Goal: Information Seeking & Learning: Learn about a topic

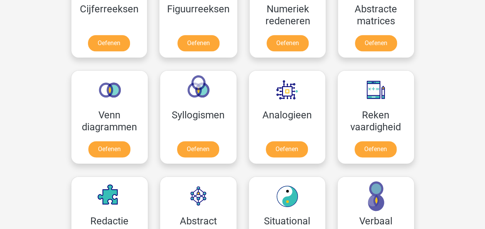
scroll to position [463, 0]
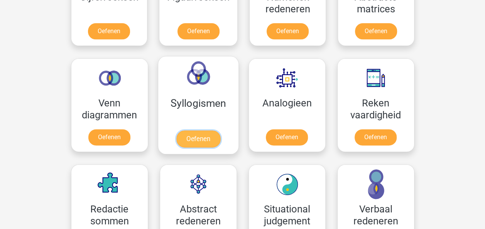
click at [211, 130] on link "Oefenen" at bounding box center [198, 138] width 44 height 17
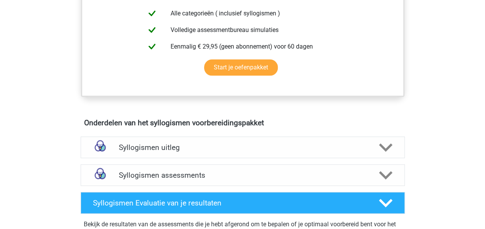
scroll to position [309, 0]
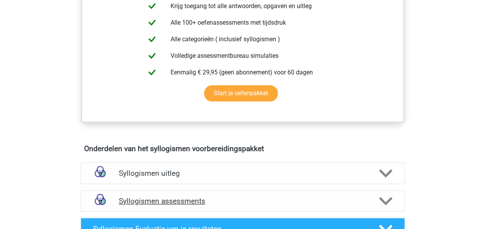
click at [370, 199] on div "Syllogismen assessments" at bounding box center [242, 201] width 259 height 9
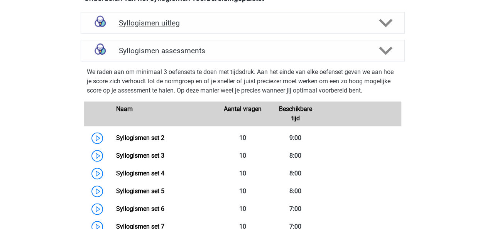
scroll to position [463, 0]
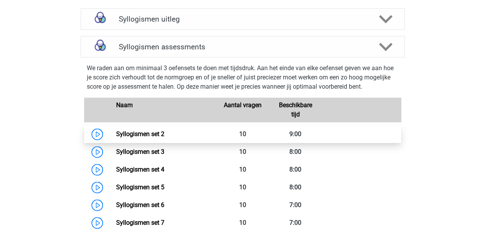
click at [164, 136] on link "Syllogismen set 2" at bounding box center [140, 133] width 48 height 7
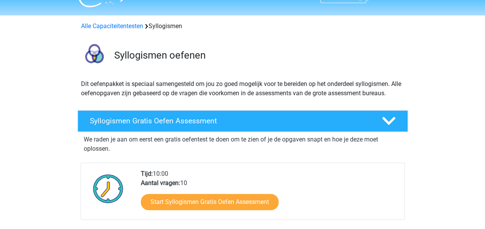
scroll to position [0, 0]
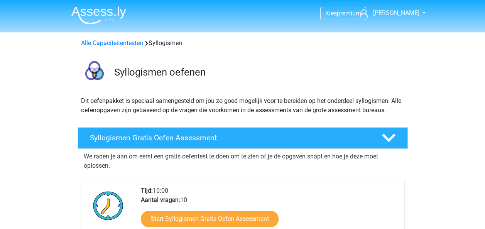
click at [100, 12] on img at bounding box center [98, 15] width 55 height 18
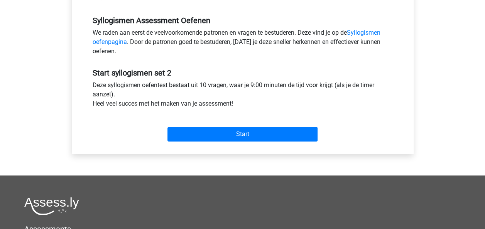
scroll to position [232, 0]
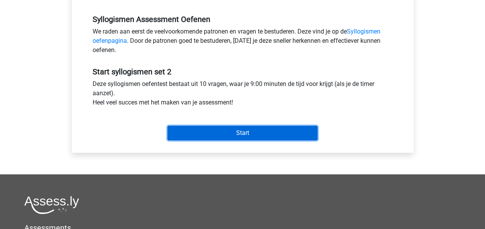
click at [258, 130] on input "Start" at bounding box center [243, 133] width 150 height 15
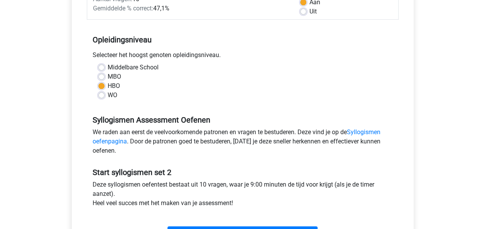
scroll to position [116, 0]
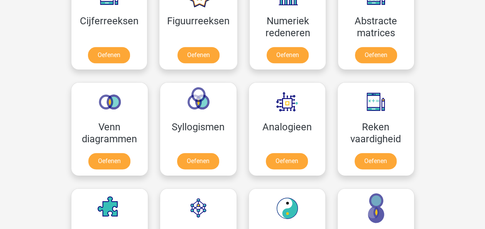
scroll to position [347, 0]
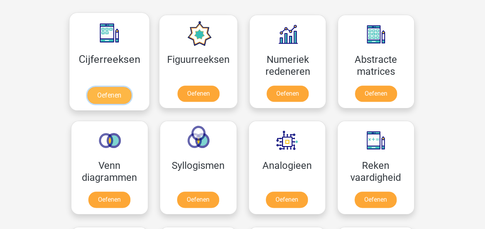
click at [113, 93] on link "Oefenen" at bounding box center [109, 95] width 44 height 17
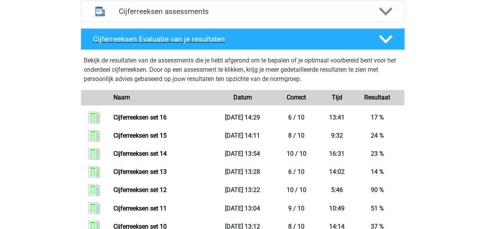
scroll to position [463, 0]
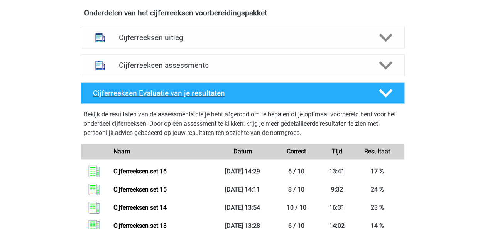
click at [325, 98] on h4 "Cijferreeksen Evaluatie van je resultaten" at bounding box center [230, 93] width 274 height 9
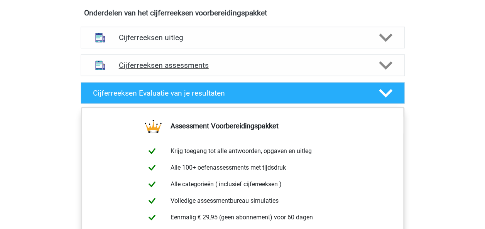
click at [276, 76] on div "Cijferreeksen assessments" at bounding box center [243, 65] width 324 height 22
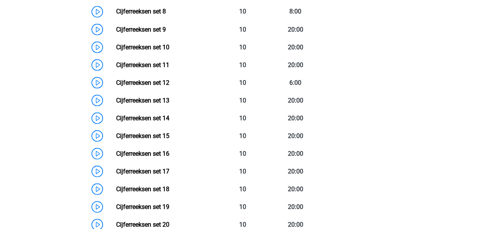
scroll to position [733, 0]
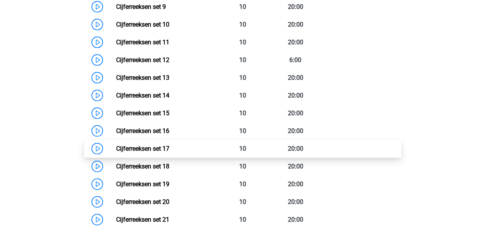
click at [147, 152] on link "Cijferreeksen set 17" at bounding box center [142, 148] width 53 height 7
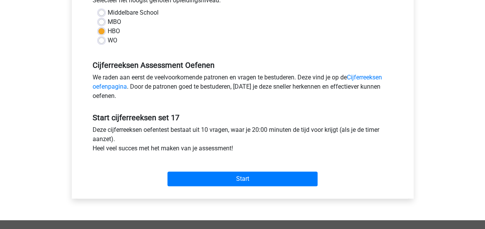
scroll to position [193, 0]
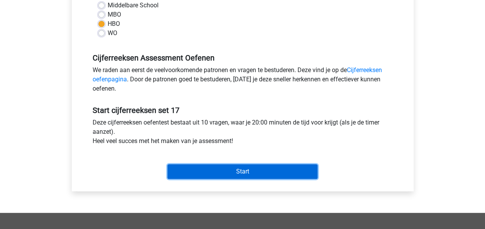
click at [293, 170] on input "Start" at bounding box center [243, 171] width 150 height 15
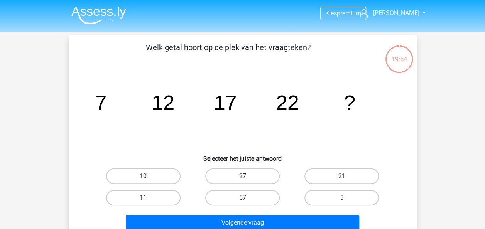
click at [256, 179] on label "27" at bounding box center [242, 176] width 75 height 15
click at [247, 179] on input "27" at bounding box center [244, 178] width 5 height 5
radio input "true"
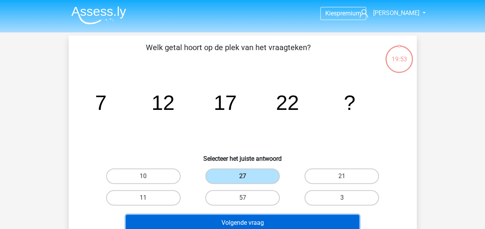
click at [270, 222] on button "Volgende vraag" at bounding box center [243, 223] width 234 height 16
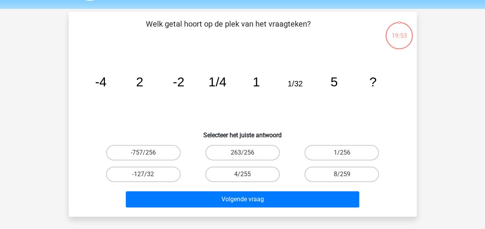
scroll to position [36, 0]
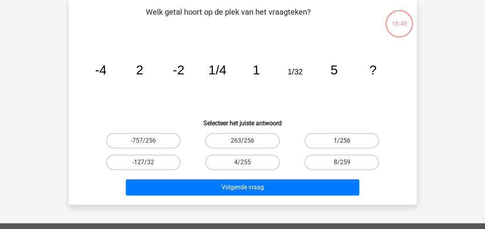
click at [343, 141] on label "1/256" at bounding box center [342, 140] width 75 height 15
click at [343, 141] on input "1/256" at bounding box center [344, 143] width 5 height 5
radio input "true"
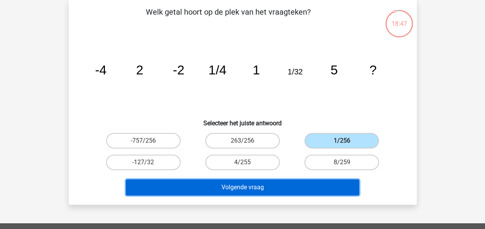
click at [322, 190] on button "Volgende vraag" at bounding box center [243, 187] width 234 height 16
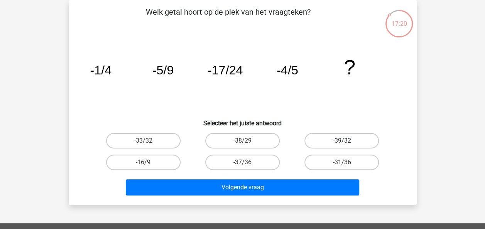
click at [348, 141] on label "-39/32" at bounding box center [342, 140] width 75 height 15
click at [347, 141] on input "-39/32" at bounding box center [344, 143] width 5 height 5
radio input "true"
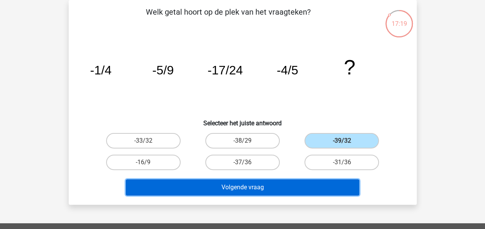
click at [313, 189] on button "Volgende vraag" at bounding box center [243, 187] width 234 height 16
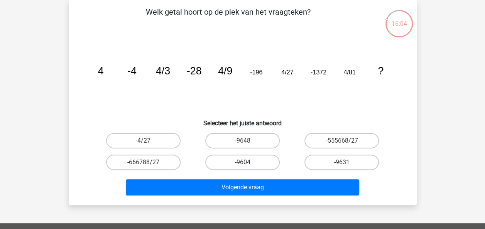
click at [232, 161] on label "-9604" at bounding box center [242, 162] width 75 height 15
click at [242, 163] on input "-9604" at bounding box center [244, 165] width 5 height 5
radio input "true"
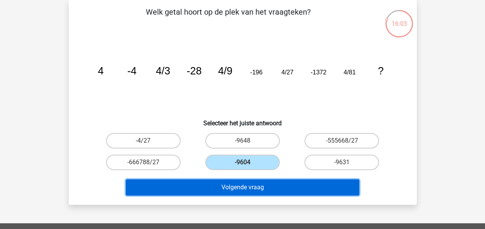
click at [243, 188] on button "Volgende vraag" at bounding box center [243, 187] width 234 height 16
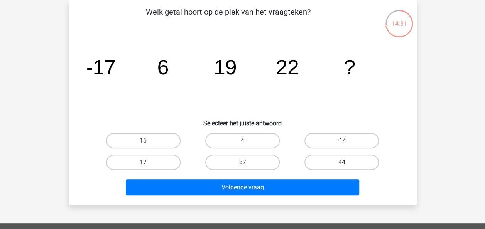
click at [262, 140] on label "4" at bounding box center [242, 140] width 75 height 15
click at [247, 141] on input "4" at bounding box center [244, 143] width 5 height 5
radio input "true"
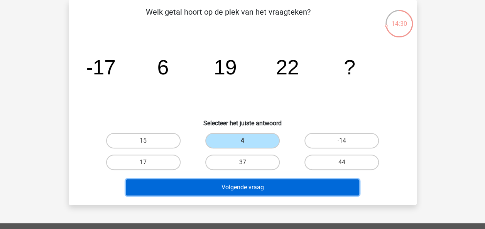
click at [278, 191] on button "Volgende vraag" at bounding box center [243, 187] width 234 height 16
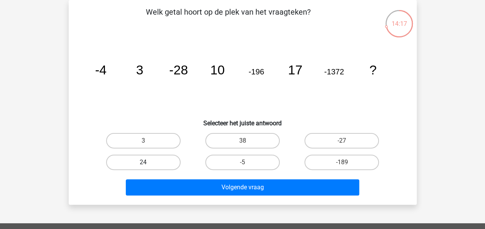
click at [156, 164] on label "24" at bounding box center [143, 162] width 75 height 15
click at [148, 164] on input "24" at bounding box center [145, 165] width 5 height 5
radio input "true"
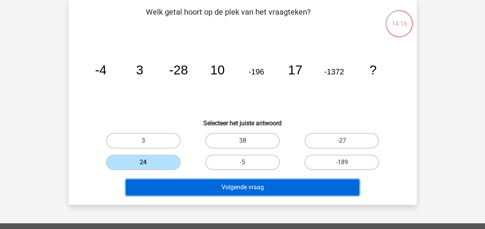
click at [216, 188] on button "Volgende vraag" at bounding box center [243, 187] width 234 height 16
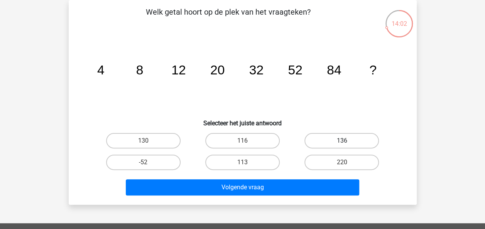
click at [355, 139] on label "136" at bounding box center [342, 140] width 75 height 15
click at [347, 141] on input "136" at bounding box center [344, 143] width 5 height 5
radio input "true"
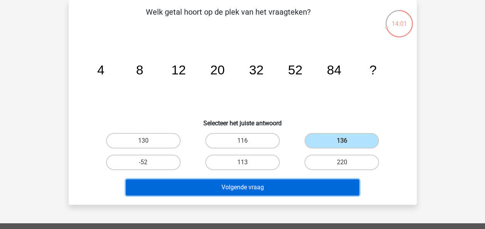
click at [298, 187] on button "Volgende vraag" at bounding box center [243, 187] width 234 height 16
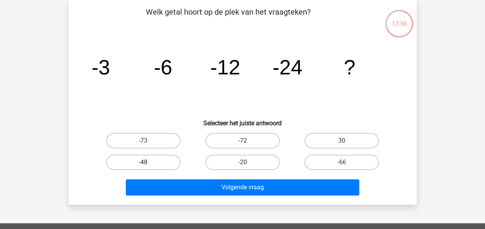
click at [145, 161] on label "-48" at bounding box center [143, 162] width 75 height 15
click at [145, 163] on input "-48" at bounding box center [145, 165] width 5 height 5
radio input "true"
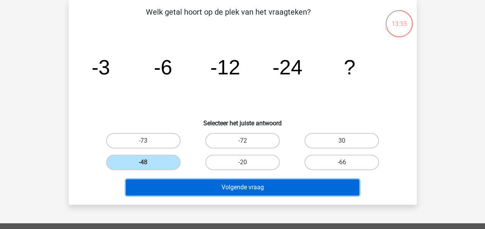
click at [236, 188] on button "Volgende vraag" at bounding box center [243, 187] width 234 height 16
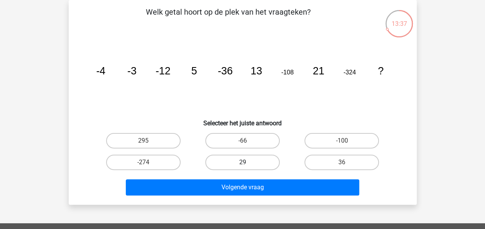
click at [246, 162] on label "29" at bounding box center [242, 162] width 75 height 15
click at [246, 163] on input "29" at bounding box center [244, 165] width 5 height 5
radio input "true"
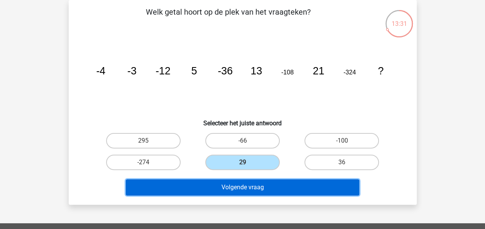
click at [280, 188] on button "Volgende vraag" at bounding box center [243, 187] width 234 height 16
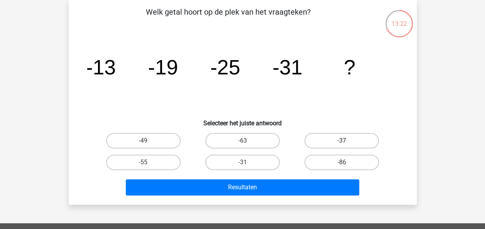
click at [338, 138] on label "-37" at bounding box center [342, 140] width 75 height 15
click at [342, 141] on input "-37" at bounding box center [344, 143] width 5 height 5
radio input "true"
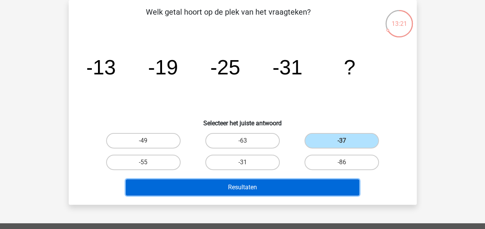
click at [317, 188] on button "Resultaten" at bounding box center [243, 187] width 234 height 16
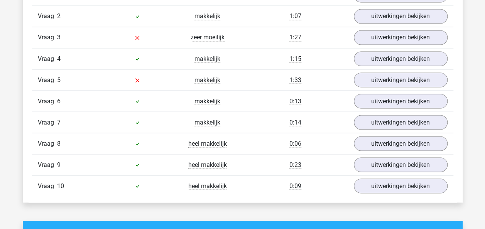
scroll to position [656, 0]
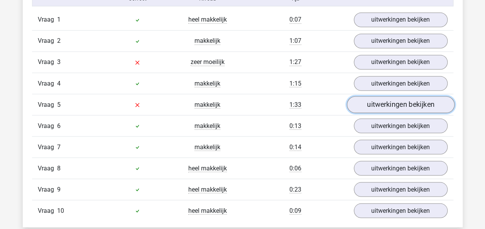
click at [373, 102] on link "uitwerkingen bekijken" at bounding box center [401, 105] width 108 height 17
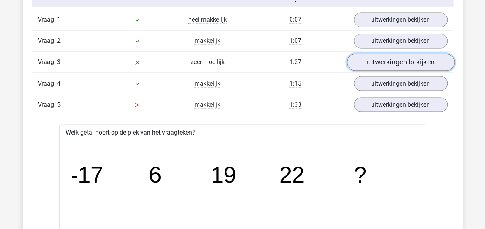
click at [394, 63] on link "uitwerkingen bekijken" at bounding box center [401, 62] width 108 height 17
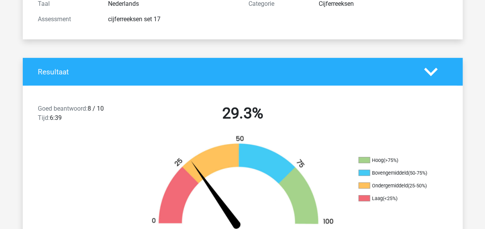
scroll to position [0, 0]
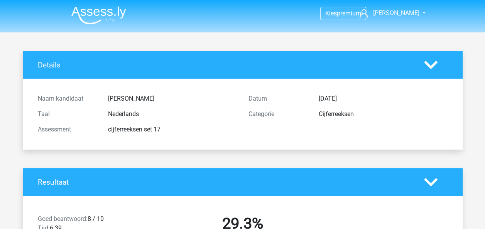
click at [110, 12] on img at bounding box center [98, 15] width 55 height 18
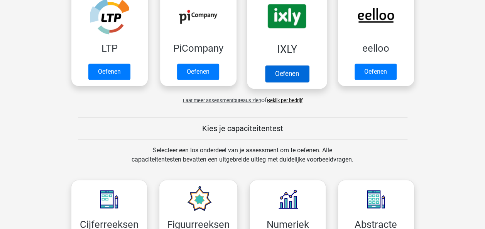
scroll to position [193, 0]
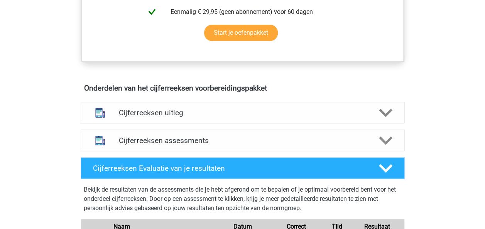
scroll to position [386, 0]
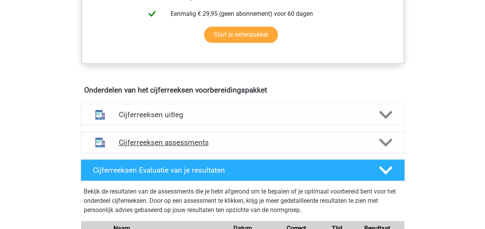
click at [221, 147] on h4 "Cijferreeksen assessments" at bounding box center [243, 142] width 248 height 9
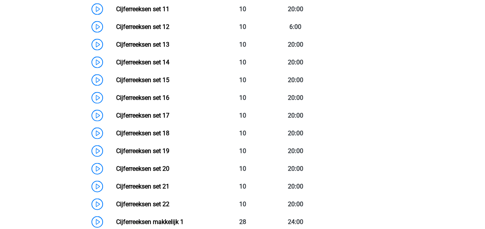
scroll to position [772, 0]
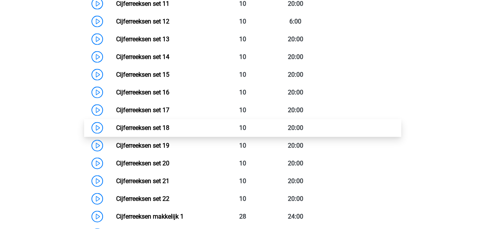
click at [162, 132] on link "Cijferreeksen set 18" at bounding box center [142, 127] width 53 height 7
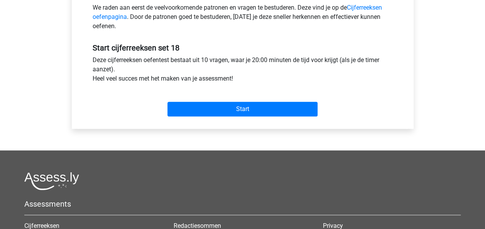
scroll to position [270, 0]
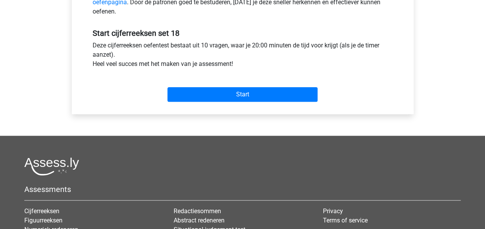
click at [222, 77] on div "Start" at bounding box center [243, 88] width 312 height 27
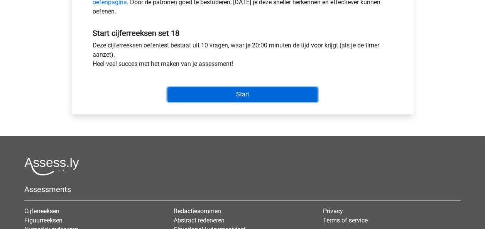
click at [225, 92] on input "Start" at bounding box center [243, 94] width 150 height 15
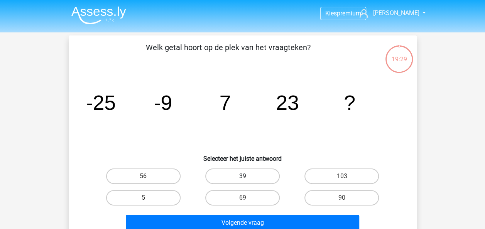
click at [246, 175] on label "39" at bounding box center [242, 176] width 75 height 15
click at [246, 176] on input "39" at bounding box center [244, 178] width 5 height 5
radio input "true"
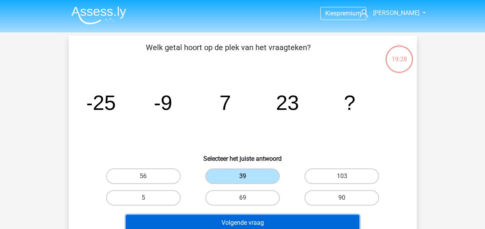
click at [259, 219] on button "Volgende vraag" at bounding box center [243, 223] width 234 height 16
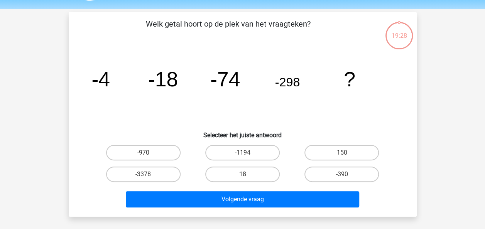
scroll to position [36, 0]
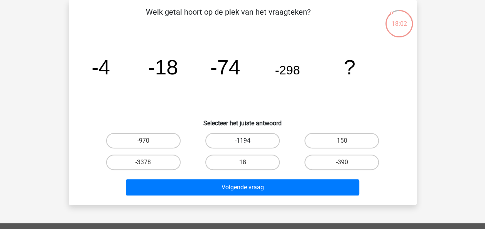
click at [239, 137] on label "-1194" at bounding box center [242, 140] width 75 height 15
click at [242, 141] on input "-1194" at bounding box center [244, 143] width 5 height 5
radio input "true"
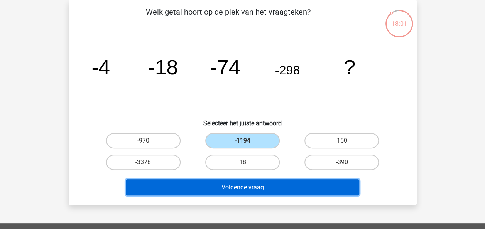
click at [267, 189] on button "Volgende vraag" at bounding box center [243, 187] width 234 height 16
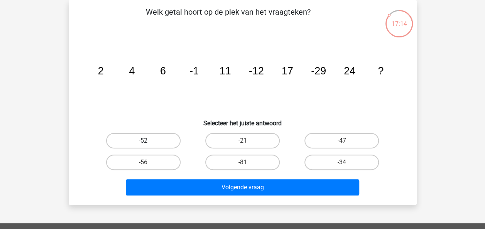
click at [140, 142] on label "-52" at bounding box center [143, 140] width 75 height 15
click at [143, 142] on input "-52" at bounding box center [145, 143] width 5 height 5
radio input "true"
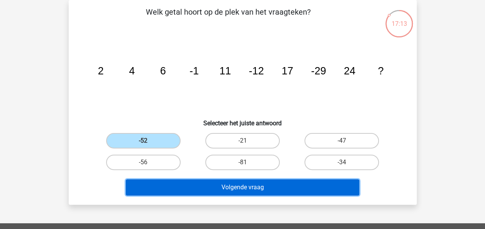
click at [255, 184] on button "Volgende vraag" at bounding box center [243, 187] width 234 height 16
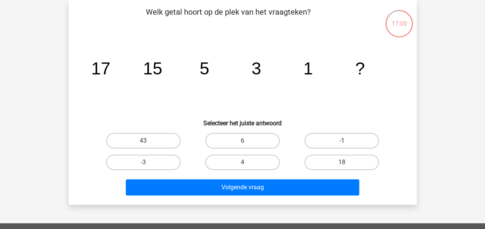
click at [350, 142] on label "-1" at bounding box center [342, 140] width 75 height 15
click at [347, 142] on input "-1" at bounding box center [344, 143] width 5 height 5
radio input "true"
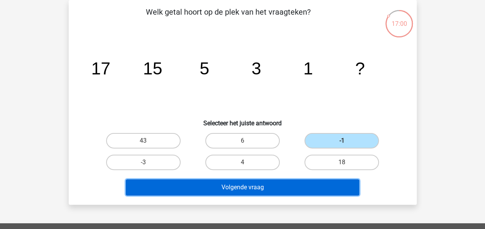
click at [320, 188] on button "Volgende vraag" at bounding box center [243, 187] width 234 height 16
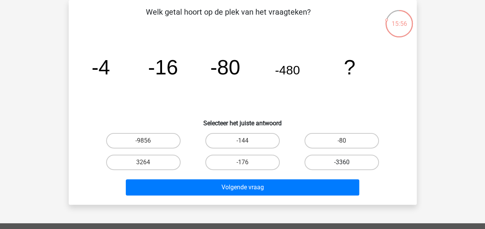
click at [341, 160] on label "-3360" at bounding box center [342, 162] width 75 height 15
click at [342, 163] on input "-3360" at bounding box center [344, 165] width 5 height 5
radio input "true"
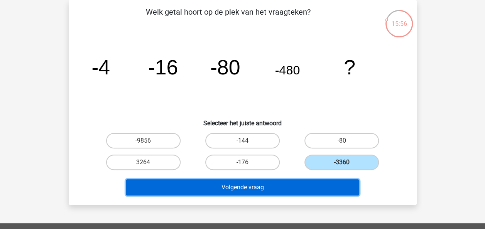
click at [331, 186] on button "Volgende vraag" at bounding box center [243, 187] width 234 height 16
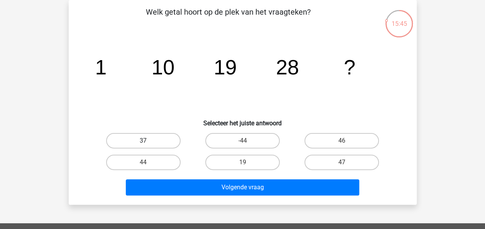
click at [165, 141] on label "37" at bounding box center [143, 140] width 75 height 15
click at [148, 141] on input "37" at bounding box center [145, 143] width 5 height 5
radio input "true"
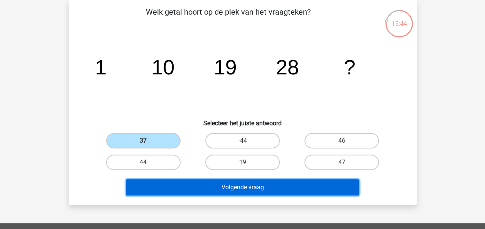
click at [241, 189] on button "Volgende vraag" at bounding box center [243, 187] width 234 height 16
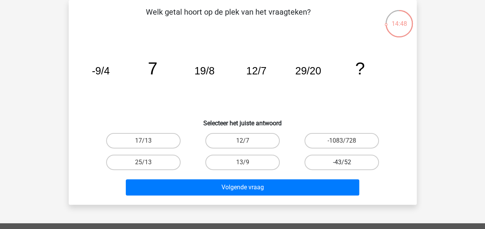
click at [355, 163] on label "-43/52" at bounding box center [342, 162] width 75 height 15
click at [347, 163] on input "-43/52" at bounding box center [344, 165] width 5 height 5
radio input "true"
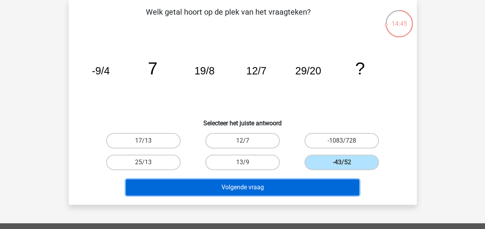
click at [320, 188] on button "Volgende vraag" at bounding box center [243, 187] width 234 height 16
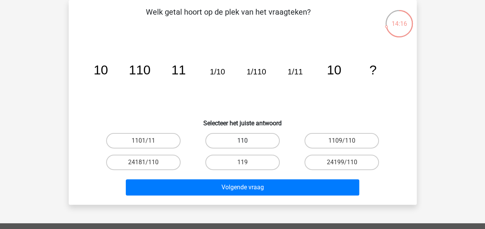
click at [224, 136] on label "110" at bounding box center [242, 140] width 75 height 15
click at [242, 141] on input "110" at bounding box center [244, 143] width 5 height 5
radio input "true"
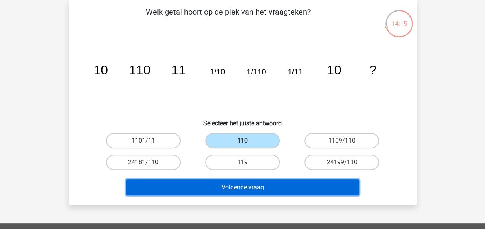
click at [249, 185] on button "Volgende vraag" at bounding box center [243, 187] width 234 height 16
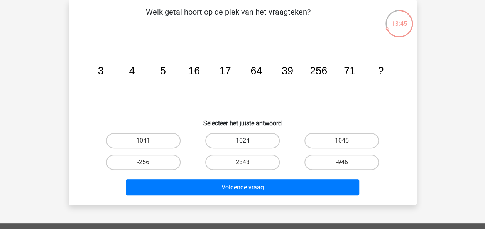
click at [266, 143] on label "1024" at bounding box center [242, 140] width 75 height 15
click at [247, 143] on input "1024" at bounding box center [244, 143] width 5 height 5
radio input "true"
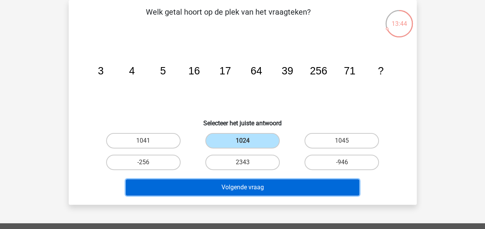
click at [292, 188] on button "Volgende vraag" at bounding box center [243, 187] width 234 height 16
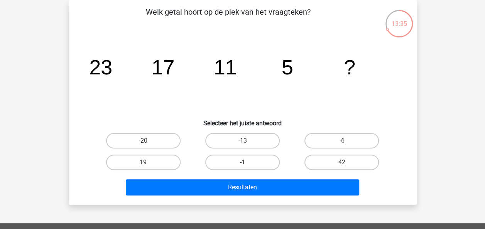
click at [256, 161] on label "-1" at bounding box center [242, 162] width 75 height 15
click at [247, 163] on input "-1" at bounding box center [244, 165] width 5 height 5
radio input "true"
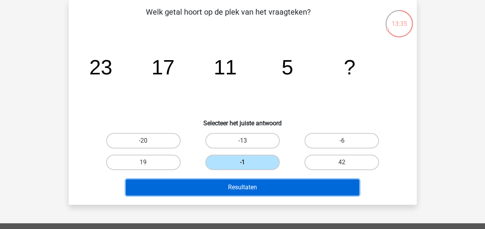
click at [261, 191] on button "Resultaten" at bounding box center [243, 187] width 234 height 16
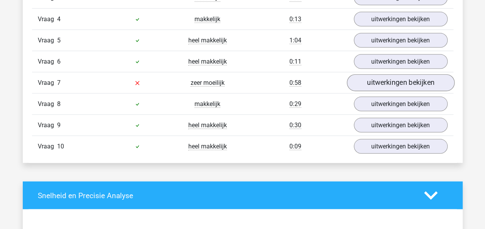
scroll to position [772, 0]
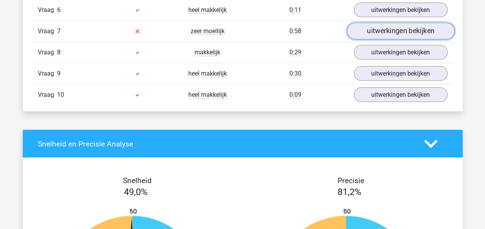
click at [404, 29] on link "uitwerkingen bekijken" at bounding box center [401, 31] width 108 height 17
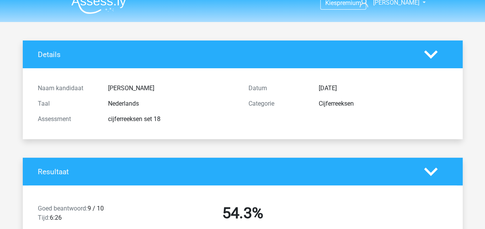
scroll to position [0, 0]
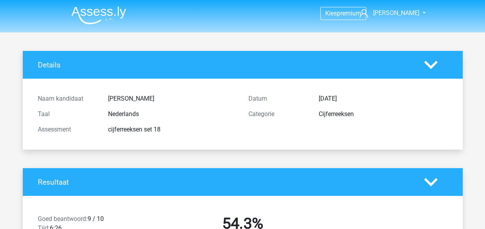
click at [110, 15] on img at bounding box center [98, 15] width 55 height 18
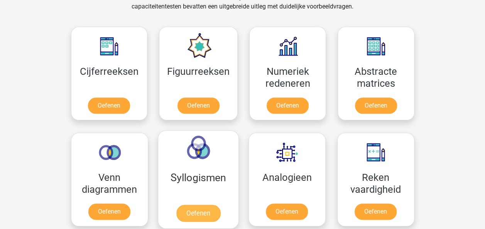
scroll to position [347, 0]
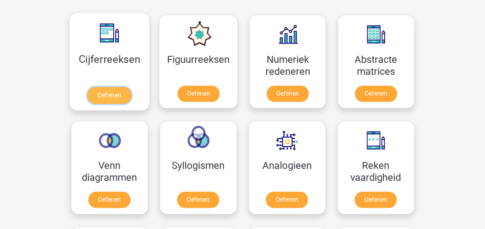
click at [121, 92] on link "Oefenen" at bounding box center [109, 95] width 44 height 17
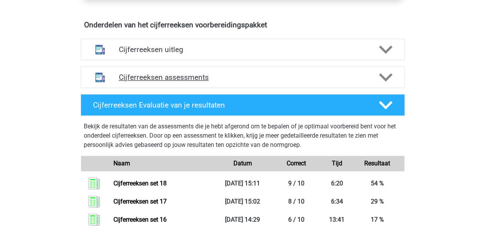
scroll to position [463, 0]
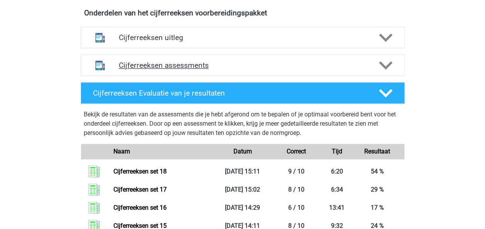
click at [251, 70] on h4 "Cijferreeksen assessments" at bounding box center [243, 65] width 248 height 9
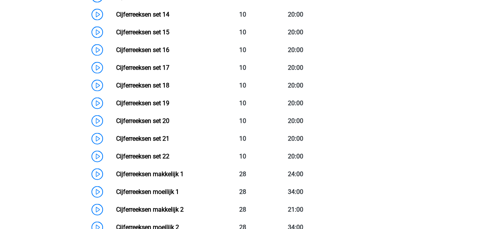
scroll to position [849, 0]
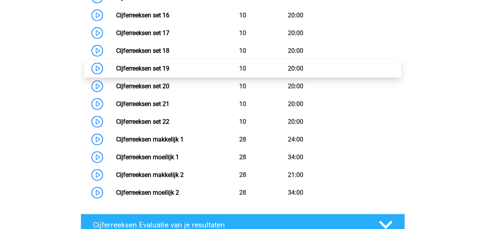
click at [168, 72] on link "Cijferreeksen set 19" at bounding box center [142, 68] width 53 height 7
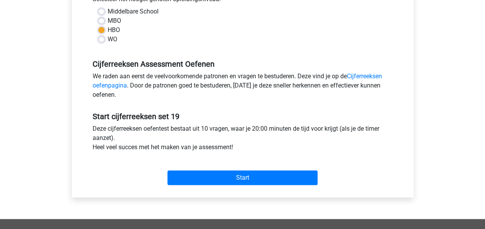
scroll to position [232, 0]
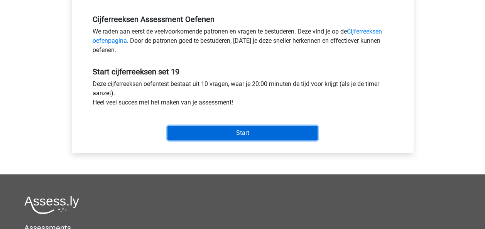
click at [250, 133] on input "Start" at bounding box center [243, 133] width 150 height 15
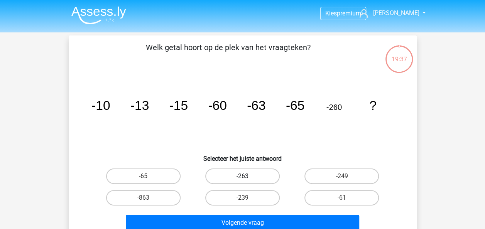
click at [255, 174] on label "-263" at bounding box center [242, 176] width 75 height 15
click at [247, 176] on input "-263" at bounding box center [244, 178] width 5 height 5
radio input "true"
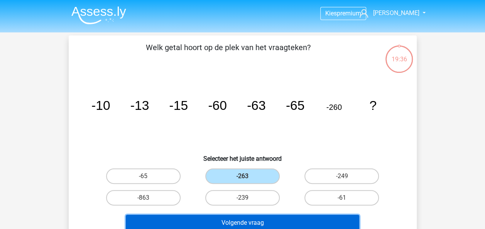
click at [269, 219] on button "Volgende vraag" at bounding box center [243, 223] width 234 height 16
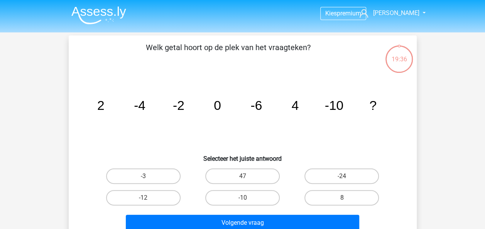
scroll to position [36, 0]
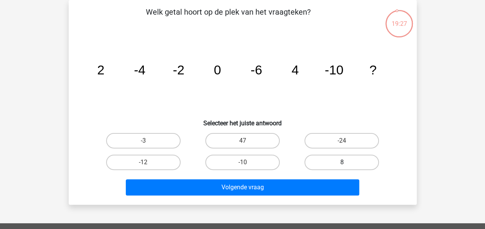
click at [344, 161] on label "8" at bounding box center [342, 162] width 75 height 15
click at [344, 163] on input "8" at bounding box center [344, 165] width 5 height 5
radio input "true"
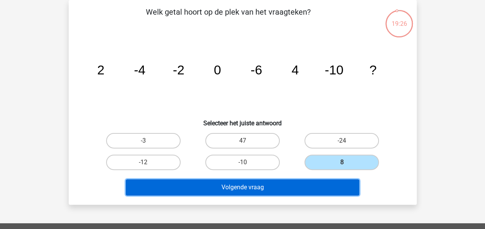
click at [329, 186] on button "Volgende vraag" at bounding box center [243, 187] width 234 height 16
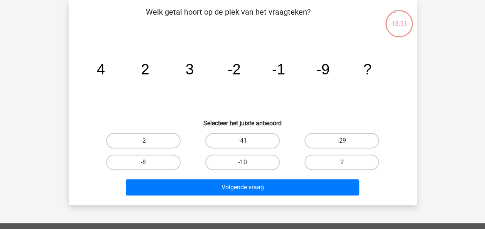
click at [243, 164] on input "-10" at bounding box center [244, 165] width 5 height 5
radio input "true"
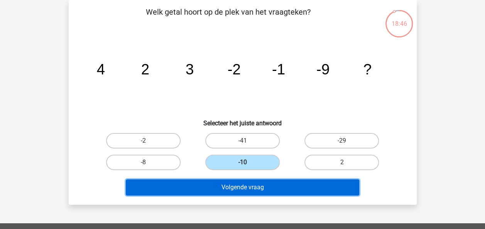
click at [264, 190] on button "Volgende vraag" at bounding box center [243, 187] width 234 height 16
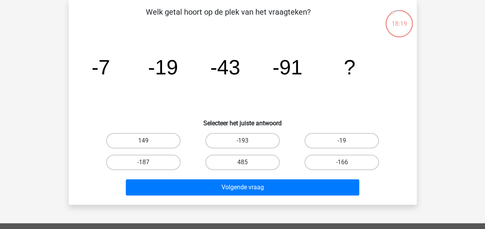
click at [144, 164] on input "-187" at bounding box center [145, 165] width 5 height 5
radio input "true"
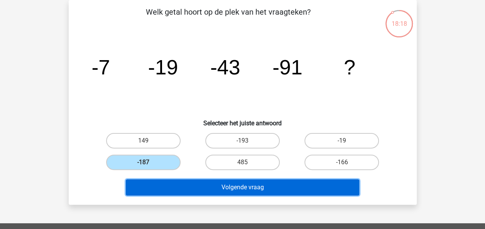
click at [262, 192] on button "Volgende vraag" at bounding box center [243, 187] width 234 height 16
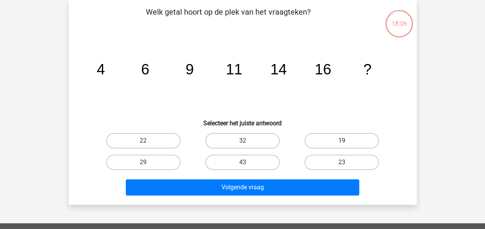
click at [346, 134] on label "19" at bounding box center [342, 140] width 75 height 15
click at [346, 141] on input "19" at bounding box center [344, 143] width 5 height 5
radio input "true"
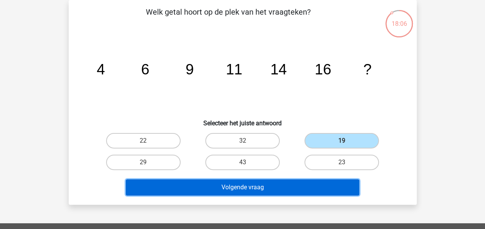
click at [311, 189] on button "Volgende vraag" at bounding box center [243, 187] width 234 height 16
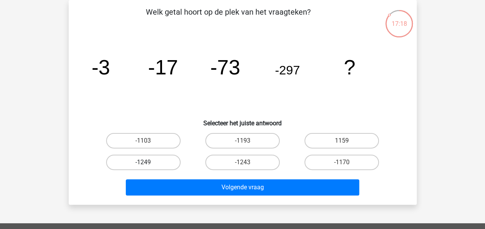
click at [135, 164] on label "-1249" at bounding box center [143, 162] width 75 height 15
click at [143, 164] on input "-1249" at bounding box center [145, 165] width 5 height 5
radio input "true"
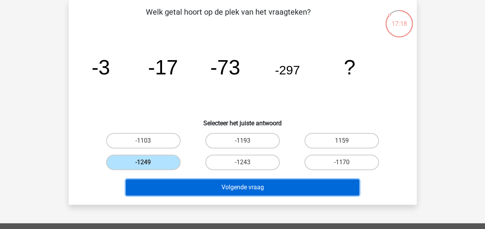
click at [262, 187] on button "Volgende vraag" at bounding box center [243, 187] width 234 height 16
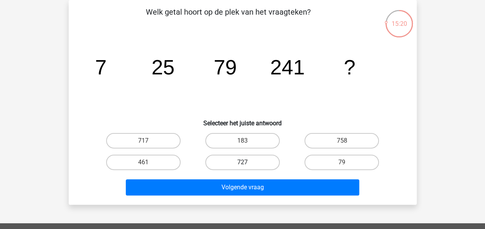
click at [262, 160] on label "727" at bounding box center [242, 162] width 75 height 15
click at [247, 163] on input "727" at bounding box center [244, 165] width 5 height 5
radio input "true"
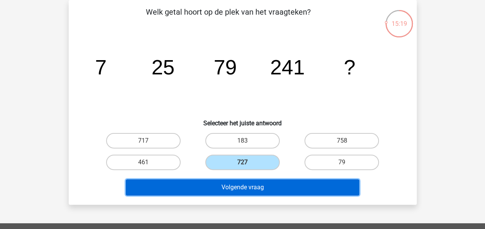
click at [252, 189] on button "Volgende vraag" at bounding box center [243, 187] width 234 height 16
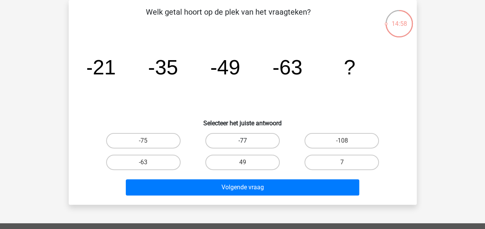
click at [248, 140] on label "-77" at bounding box center [242, 140] width 75 height 15
click at [247, 141] on input "-77" at bounding box center [244, 143] width 5 height 5
radio input "true"
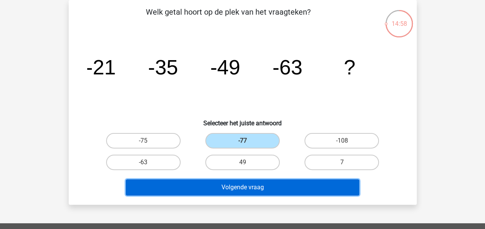
click at [253, 188] on button "Volgende vraag" at bounding box center [243, 187] width 234 height 16
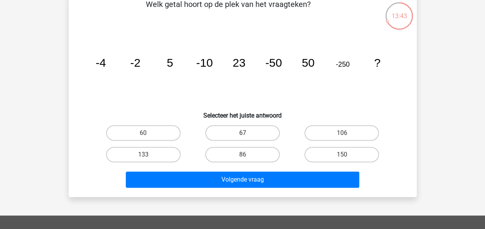
scroll to position [77, 0]
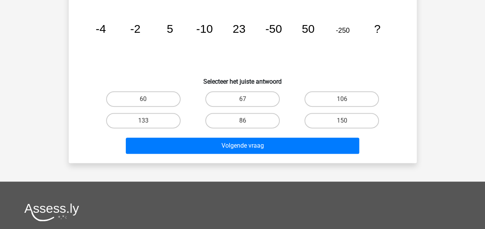
click at [242, 122] on input "86" at bounding box center [244, 123] width 5 height 5
radio input "true"
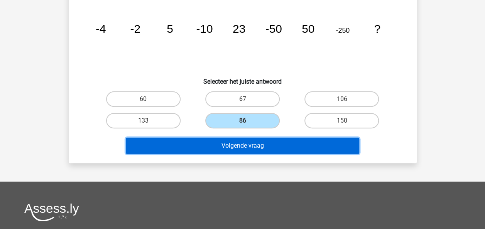
click at [246, 144] on button "Volgende vraag" at bounding box center [243, 146] width 234 height 16
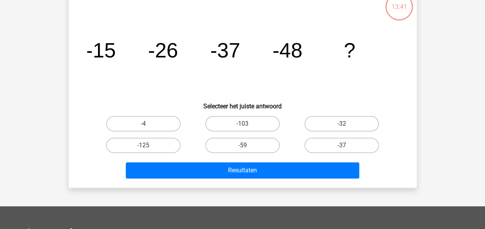
scroll to position [36, 0]
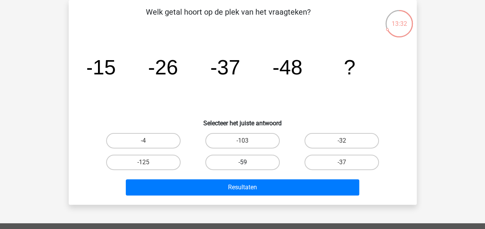
click at [233, 160] on label "-59" at bounding box center [242, 162] width 75 height 15
click at [242, 163] on input "-59" at bounding box center [244, 165] width 5 height 5
radio input "true"
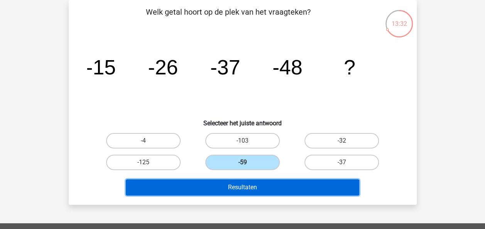
click at [244, 192] on button "Resultaten" at bounding box center [243, 187] width 234 height 16
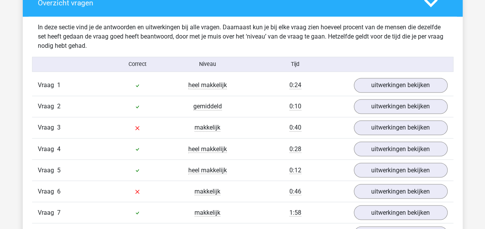
scroll to position [579, 0]
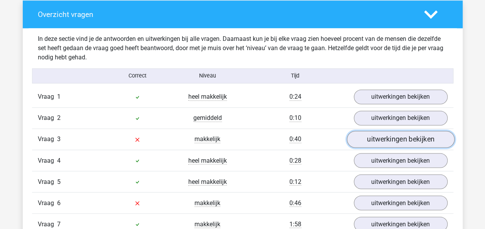
click at [386, 144] on link "uitwerkingen bekijken" at bounding box center [401, 139] width 108 height 17
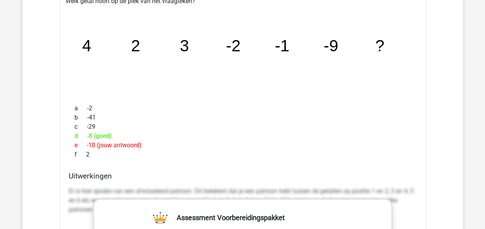
scroll to position [695, 0]
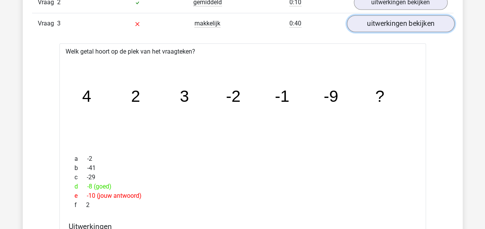
click at [389, 19] on link "uitwerkingen bekijken" at bounding box center [401, 23] width 108 height 17
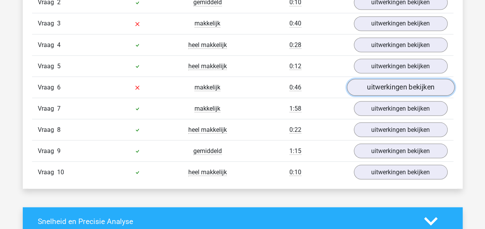
click at [390, 87] on link "uitwerkingen bekijken" at bounding box center [401, 87] width 108 height 17
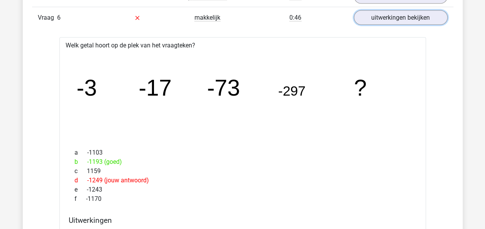
scroll to position [733, 0]
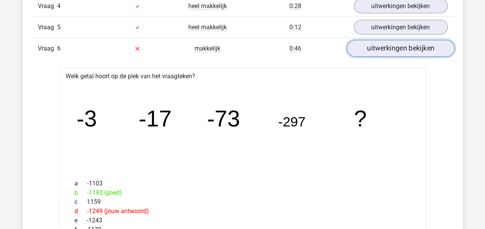
click at [401, 50] on link "uitwerkingen bekijken" at bounding box center [401, 49] width 108 height 17
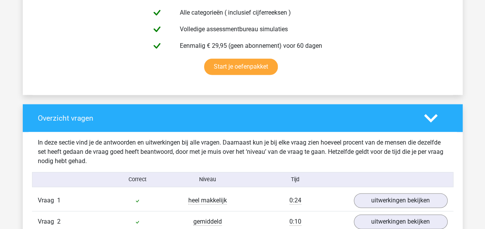
scroll to position [463, 0]
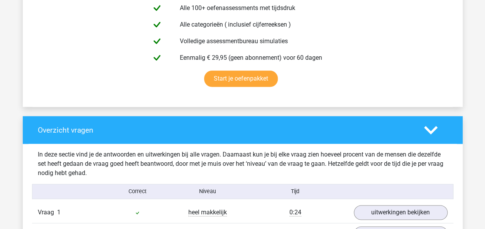
click at [422, 134] on div at bounding box center [435, 131] width 35 height 14
click at [435, 130] on icon at bounding box center [431, 131] width 14 height 14
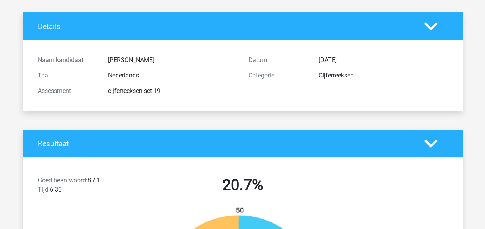
scroll to position [0, 0]
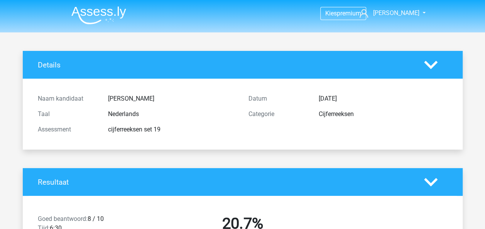
click at [109, 12] on img at bounding box center [98, 15] width 55 height 18
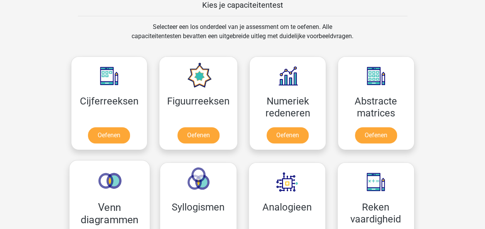
scroll to position [347, 0]
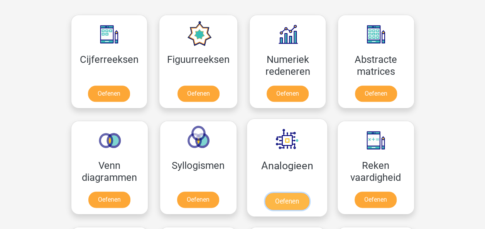
click at [286, 193] on link "Oefenen" at bounding box center [287, 201] width 44 height 17
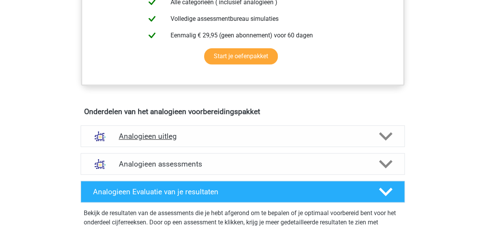
scroll to position [386, 0]
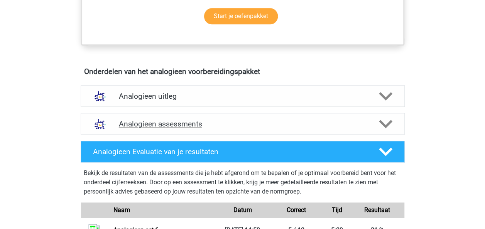
click at [210, 117] on div "Analogieen assessments" at bounding box center [243, 124] width 324 height 22
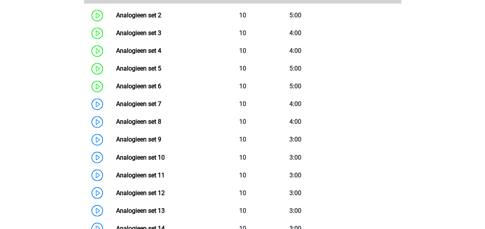
scroll to position [572, 0]
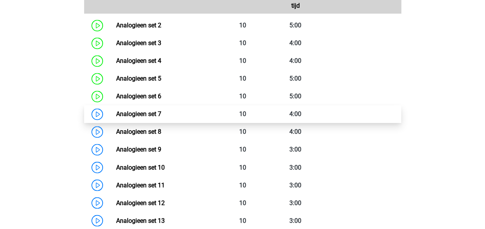
click at [150, 115] on link "Analogieen set 7" at bounding box center [138, 113] width 45 height 7
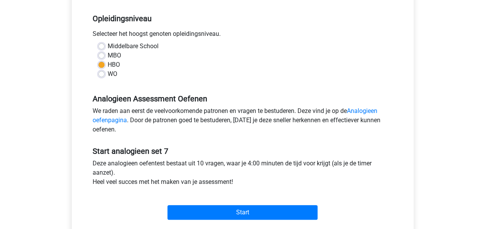
scroll to position [154, 0]
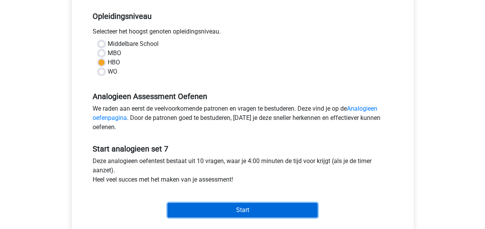
click at [256, 212] on input "Start" at bounding box center [243, 210] width 150 height 15
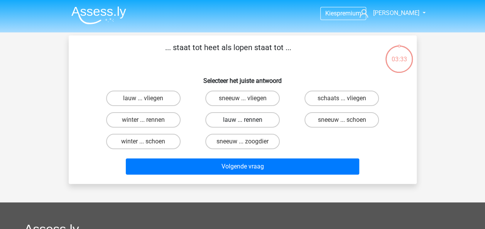
click at [264, 121] on label "lauw ... rennen" at bounding box center [242, 119] width 75 height 15
click at [247, 121] on input "lauw ... rennen" at bounding box center [244, 122] width 5 height 5
radio input "true"
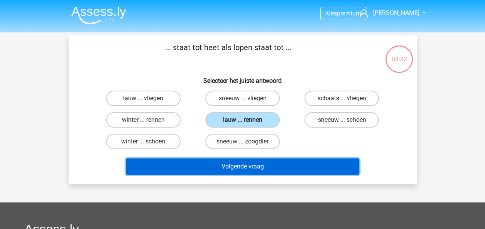
click at [271, 167] on button "Volgende vraag" at bounding box center [243, 167] width 234 height 16
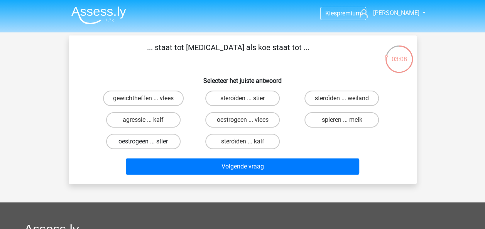
click at [154, 142] on label "oestrogeen ... stier" at bounding box center [143, 141] width 75 height 15
click at [148, 142] on input "oestrogeen ... stier" at bounding box center [145, 144] width 5 height 5
radio input "true"
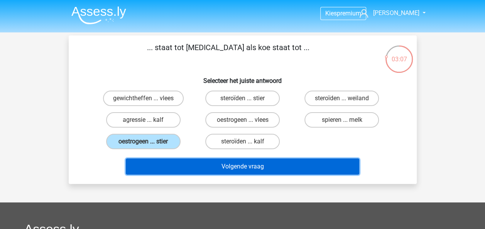
click at [246, 164] on button "Volgende vraag" at bounding box center [243, 167] width 234 height 16
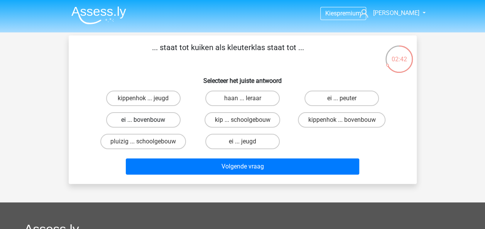
click at [146, 120] on label "ei ... bovenbouw" at bounding box center [143, 119] width 75 height 15
click at [146, 120] on input "ei ... bovenbouw" at bounding box center [145, 122] width 5 height 5
radio input "true"
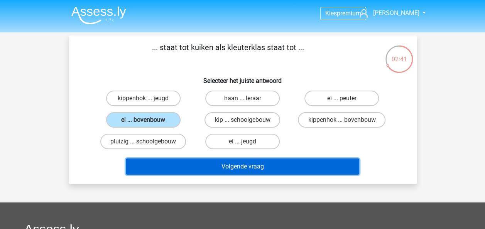
click at [249, 166] on button "Volgende vraag" at bounding box center [243, 167] width 234 height 16
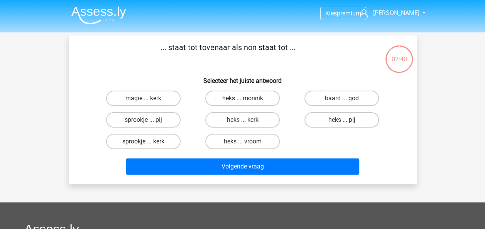
scroll to position [36, 0]
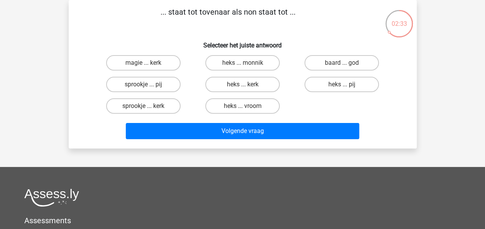
click at [247, 63] on input "heks ... monnik" at bounding box center [244, 65] width 5 height 5
radio input "true"
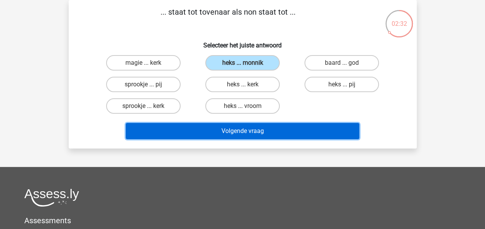
click at [293, 133] on button "Volgende vraag" at bounding box center [243, 131] width 234 height 16
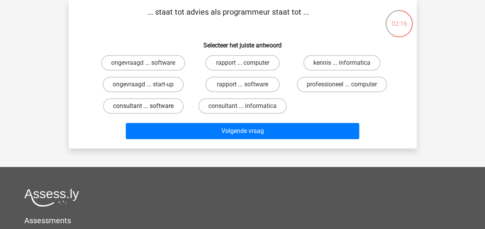
click at [158, 108] on label "consultant ... software" at bounding box center [143, 105] width 81 height 15
click at [148, 108] on input "consultant ... software" at bounding box center [145, 108] width 5 height 5
radio input "true"
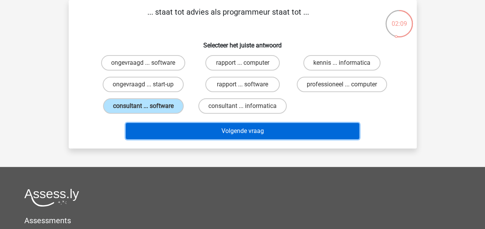
click at [263, 128] on button "Volgende vraag" at bounding box center [243, 131] width 234 height 16
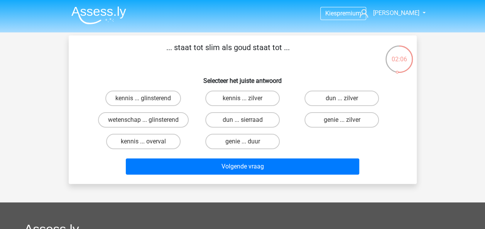
scroll to position [39, 0]
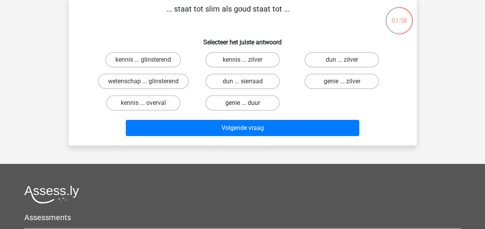
click at [252, 102] on label "genie ... duur" at bounding box center [242, 102] width 75 height 15
click at [247, 103] on input "genie ... duur" at bounding box center [244, 105] width 5 height 5
radio input "true"
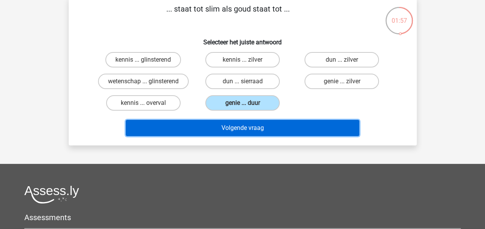
click at [254, 131] on button "Volgende vraag" at bounding box center [243, 128] width 234 height 16
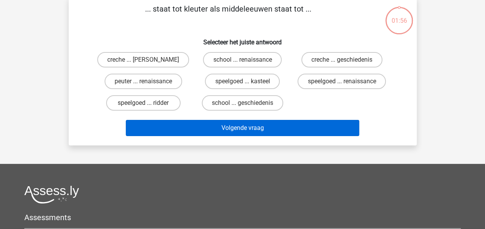
scroll to position [36, 0]
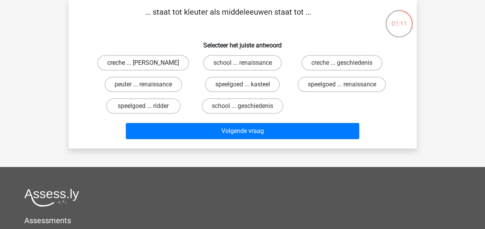
click at [159, 61] on label "creche ... [PERSON_NAME]" at bounding box center [143, 62] width 92 height 15
click at [148, 63] on input "creche ... [PERSON_NAME]" at bounding box center [145, 65] width 5 height 5
radio input "true"
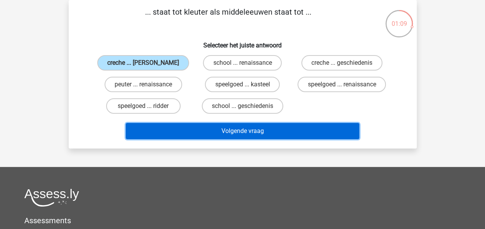
click at [264, 134] on button "Volgende vraag" at bounding box center [243, 131] width 234 height 16
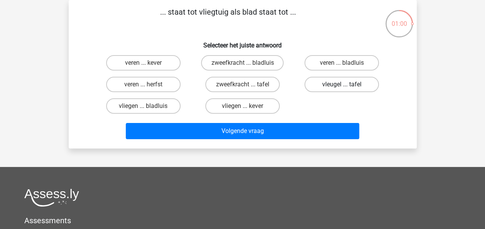
click at [329, 85] on label "vleugel ... tafel" at bounding box center [342, 84] width 75 height 15
click at [342, 85] on input "vleugel ... tafel" at bounding box center [344, 87] width 5 height 5
radio input "true"
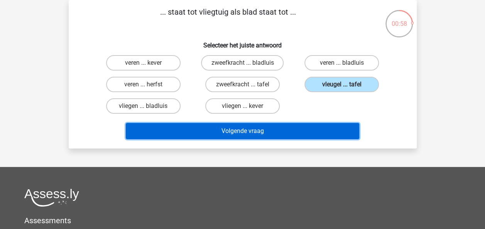
click at [216, 134] on button "Volgende vraag" at bounding box center [243, 131] width 234 height 16
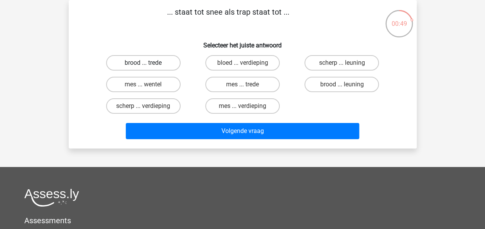
click at [151, 63] on label "brood ... trede" at bounding box center [143, 62] width 75 height 15
click at [148, 63] on input "brood ... trede" at bounding box center [145, 65] width 5 height 5
radio input "true"
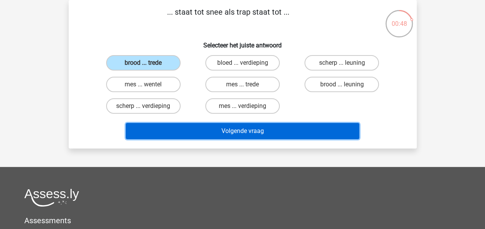
click at [246, 134] on button "Volgende vraag" at bounding box center [243, 131] width 234 height 16
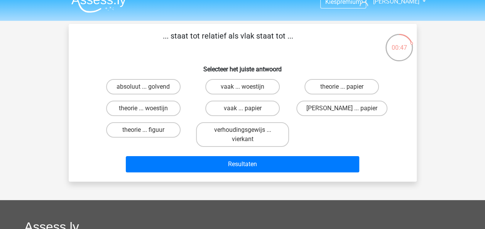
scroll to position [0, 0]
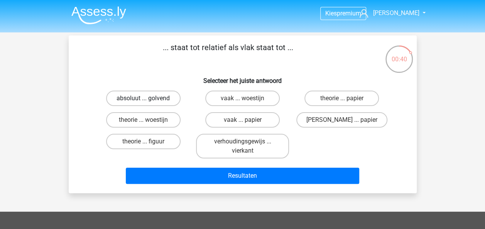
click at [134, 97] on label "absoluut ... golvend" at bounding box center [143, 98] width 75 height 15
click at [143, 98] on input "absoluut ... golvend" at bounding box center [145, 100] width 5 height 5
radio input "true"
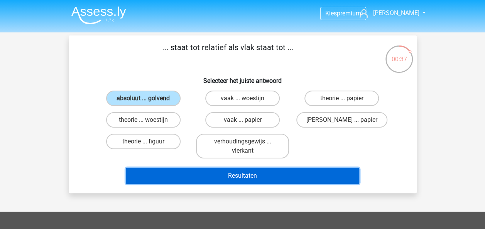
click at [255, 178] on button "Resultaten" at bounding box center [243, 176] width 234 height 16
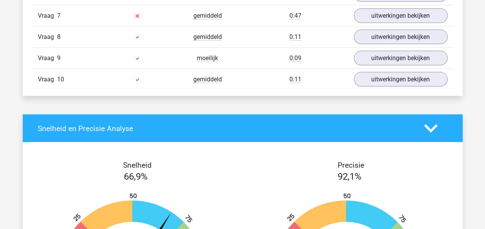
scroll to position [733, 0]
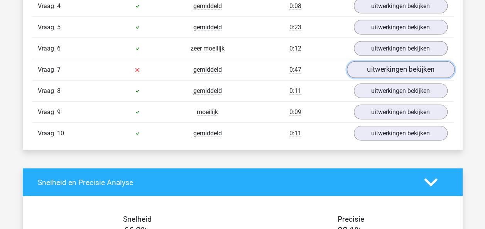
click at [372, 72] on link "uitwerkingen bekijken" at bounding box center [401, 70] width 108 height 17
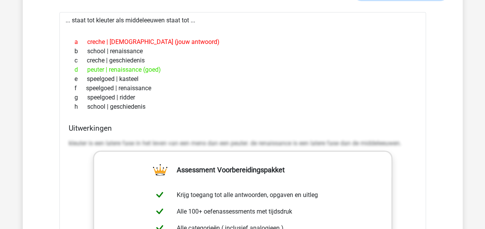
scroll to position [772, 0]
